Goal: Task Accomplishment & Management: Use online tool/utility

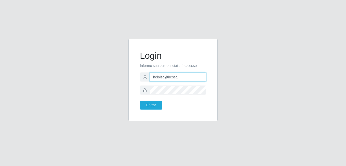
click at [185, 77] on input "heloisa@bessa" at bounding box center [178, 76] width 56 height 9
type input "Raissa@B9"
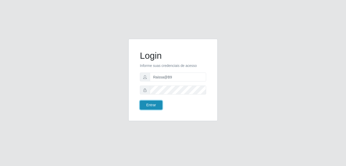
click at [153, 104] on button "Entrar" at bounding box center [151, 104] width 22 height 9
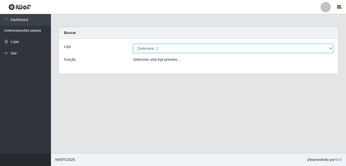
click at [330, 49] on select "[Selecione...] Bemais Supermercados - B9 Bessa" at bounding box center [233, 48] width 200 height 9
select select "410"
click at [133, 44] on select "[Selecione...] Bemais Supermercados - B9 Bessa" at bounding box center [233, 48] width 200 height 9
